Goal: Task Accomplishment & Management: Manage account settings

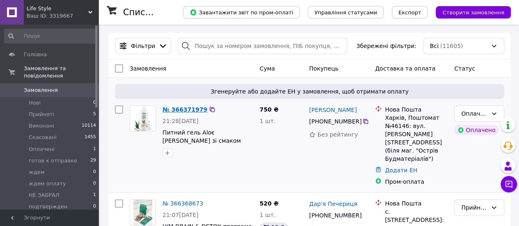
click at [181, 108] on link "№ 366371979" at bounding box center [184, 109] width 45 height 7
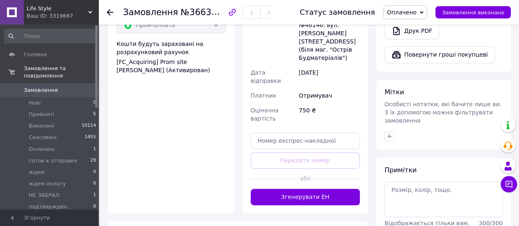
scroll to position [574, 0]
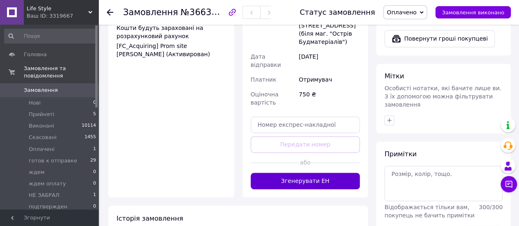
click at [291, 173] on button "Згенерувати ЕН" at bounding box center [304, 181] width 109 height 16
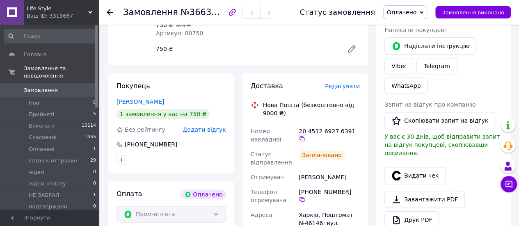
scroll to position [369, 0]
click at [305, 135] on icon at bounding box center [301, 138] width 7 height 7
click at [423, 11] on icon at bounding box center [421, 13] width 4 height 4
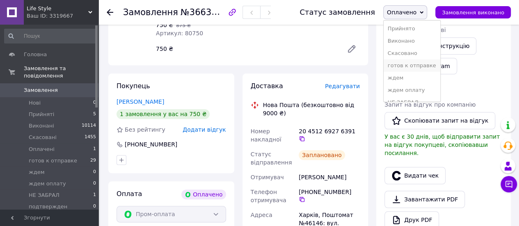
click at [404, 64] on li "готов к отправке" at bounding box center [411, 65] width 57 height 12
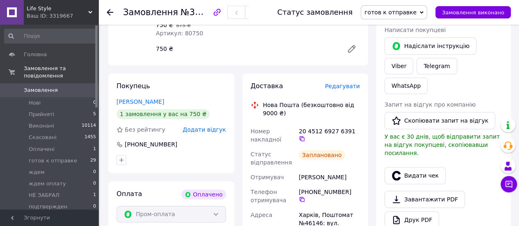
click at [109, 12] on use at bounding box center [110, 12] width 7 height 7
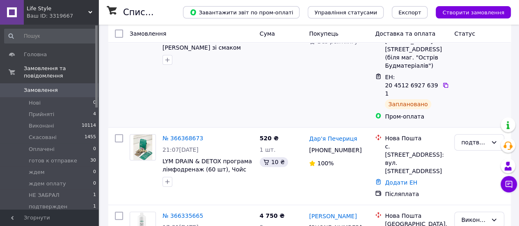
scroll to position [123, 0]
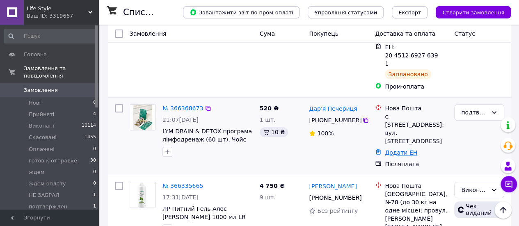
click at [394, 149] on link "Додати ЕН" at bounding box center [400, 152] width 32 height 7
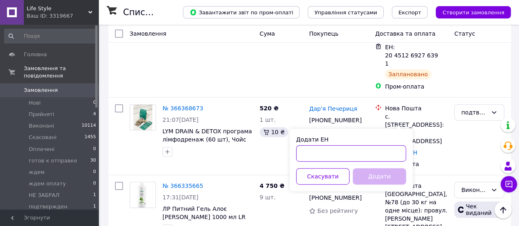
click at [319, 157] on input "Додати ЕН" at bounding box center [351, 153] width 110 height 16
paste input "20451269281600"
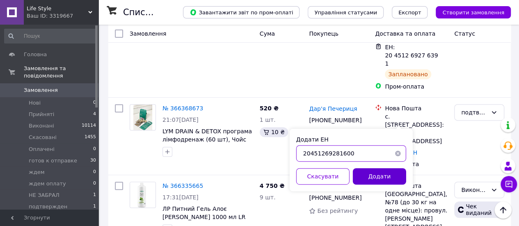
type input "20451269281600"
click at [381, 175] on button "Додати" at bounding box center [379, 176] width 53 height 16
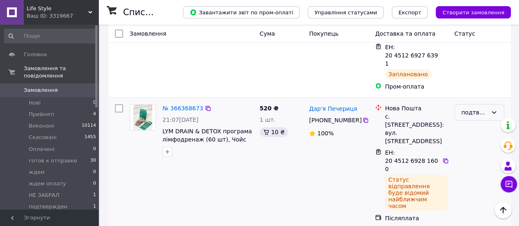
click at [492, 111] on icon at bounding box center [493, 112] width 5 height 2
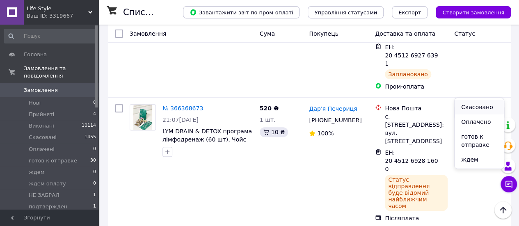
scroll to position [41, 0]
click at [473, 125] on li "готов к отправке" at bounding box center [478, 127] width 49 height 23
